Goal: Check status: Check status

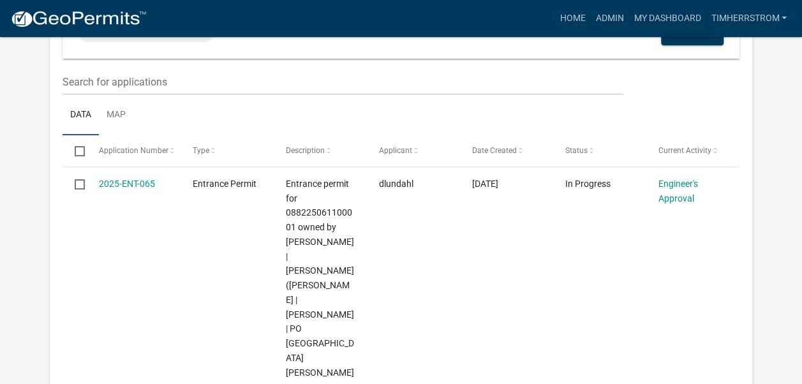
scroll to position [191, 0]
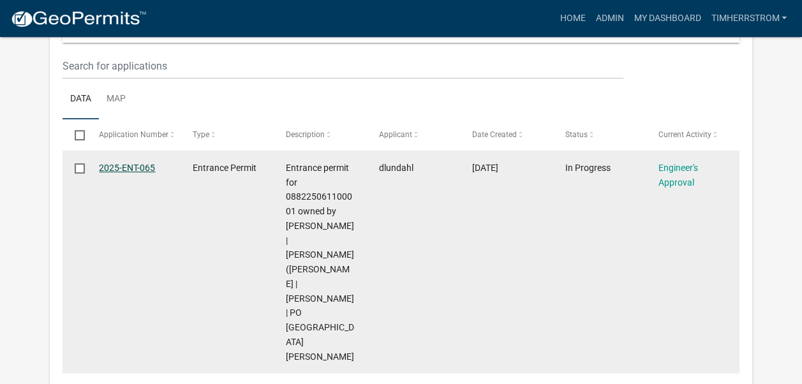
click at [138, 168] on link "2025-ENT-065" at bounding box center [127, 168] width 56 height 10
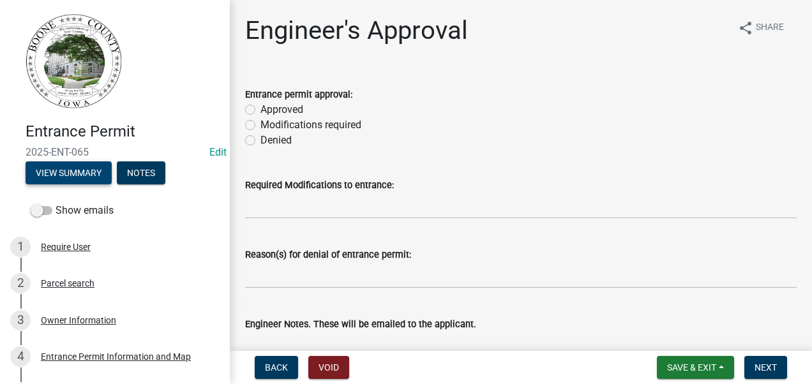
click at [83, 169] on button "View Summary" at bounding box center [69, 172] width 86 height 23
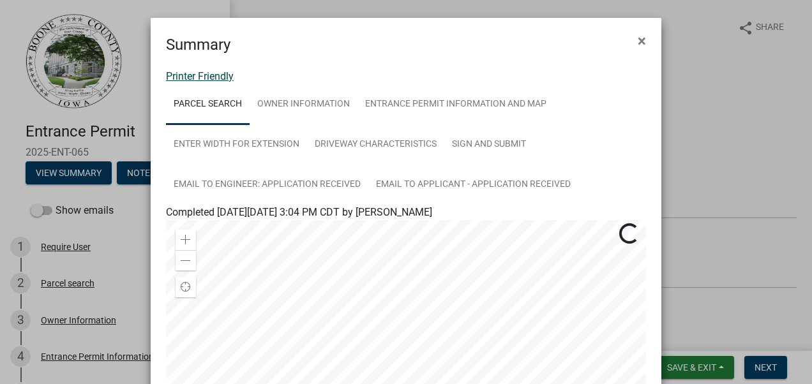
click at [219, 76] on link "Printer Friendly" at bounding box center [200, 76] width 68 height 12
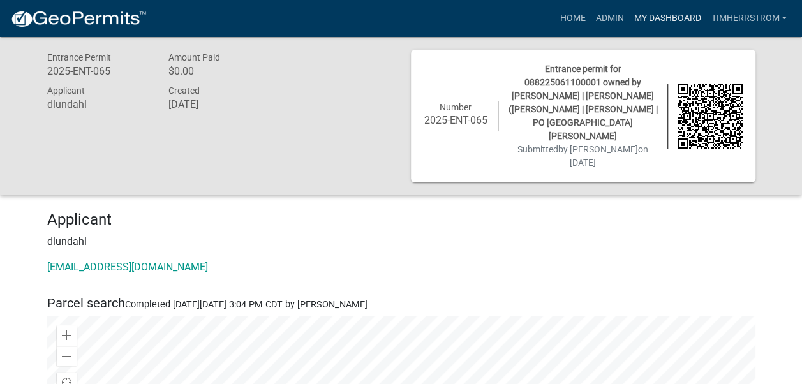
click at [687, 18] on link "My Dashboard" at bounding box center [667, 18] width 77 height 24
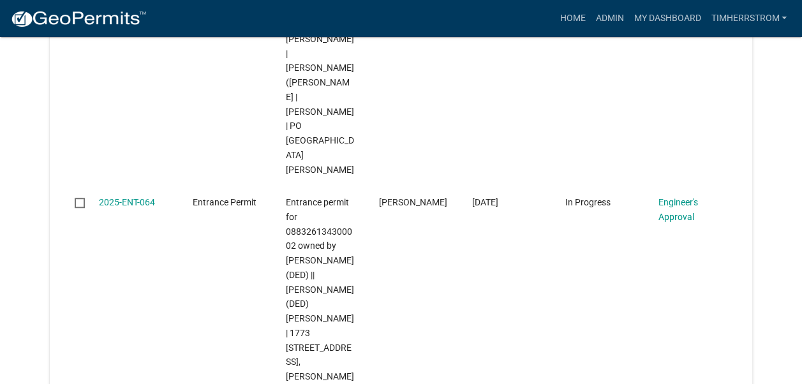
scroll to position [383, 0]
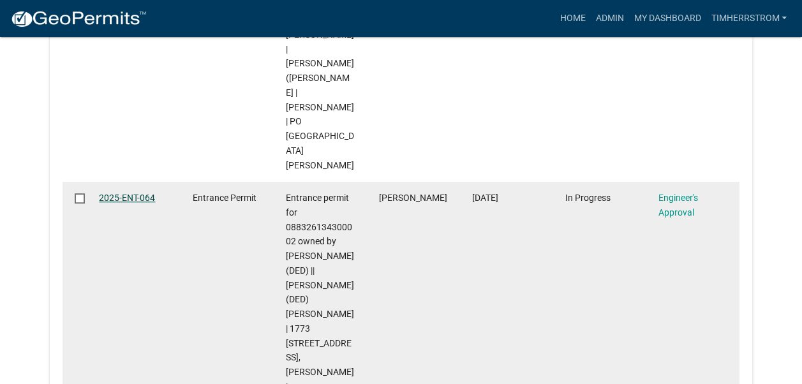
click at [147, 193] on link "2025-ENT-064" at bounding box center [127, 198] width 56 height 10
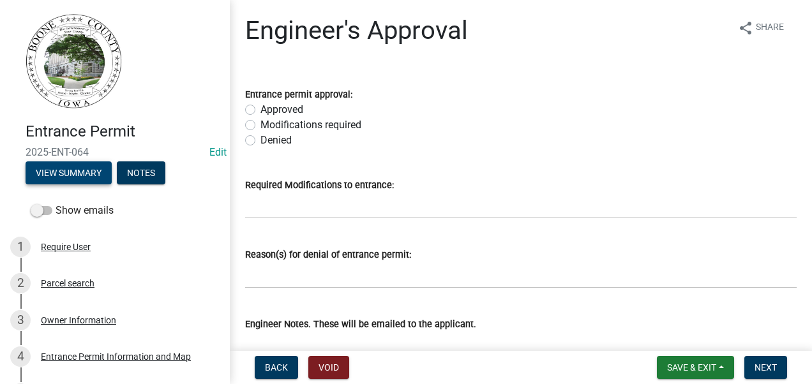
click at [87, 172] on button "View Summary" at bounding box center [69, 172] width 86 height 23
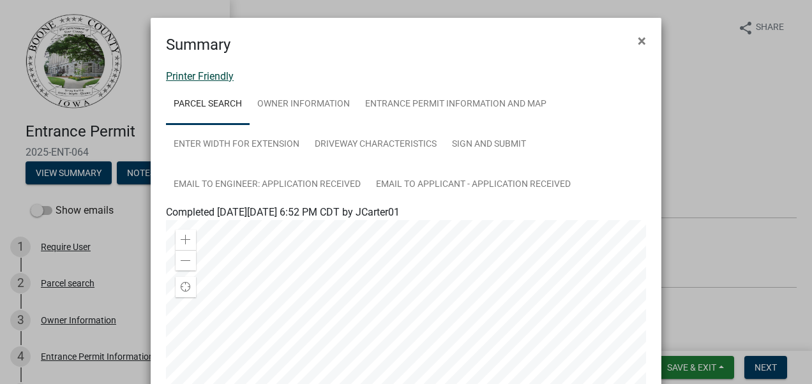
click at [212, 76] on link "Printer Friendly" at bounding box center [200, 76] width 68 height 12
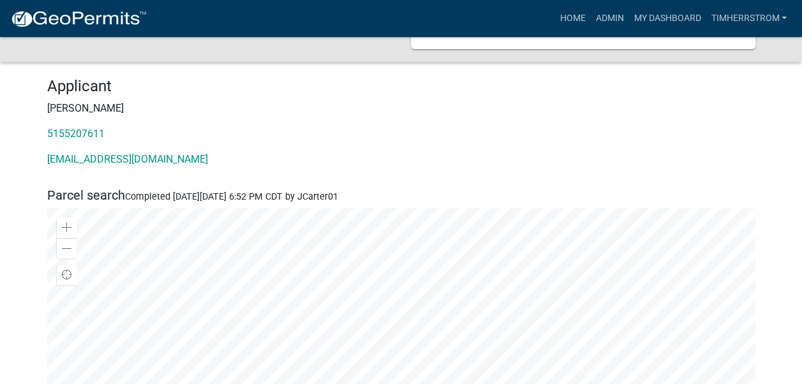
scroll to position [64, 0]
